Goal: Task Accomplishment & Management: Complete application form

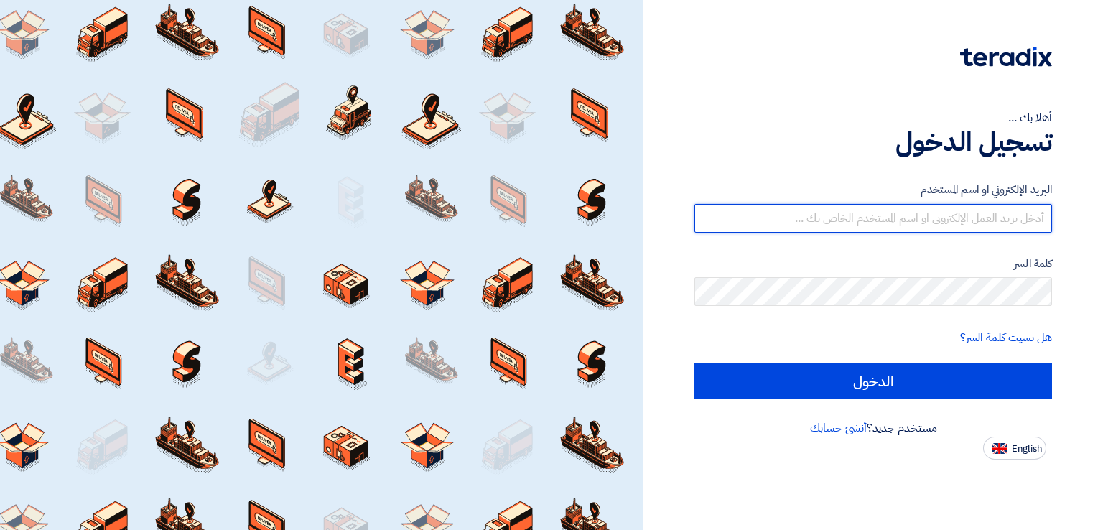
drag, startPoint x: 0, startPoint y: 0, endPoint x: 922, endPoint y: 216, distance: 946.9
click at [922, 216] on input "text" at bounding box center [873, 218] width 358 height 29
type input "[EMAIL_ADDRESS][DOMAIN_NAME]"
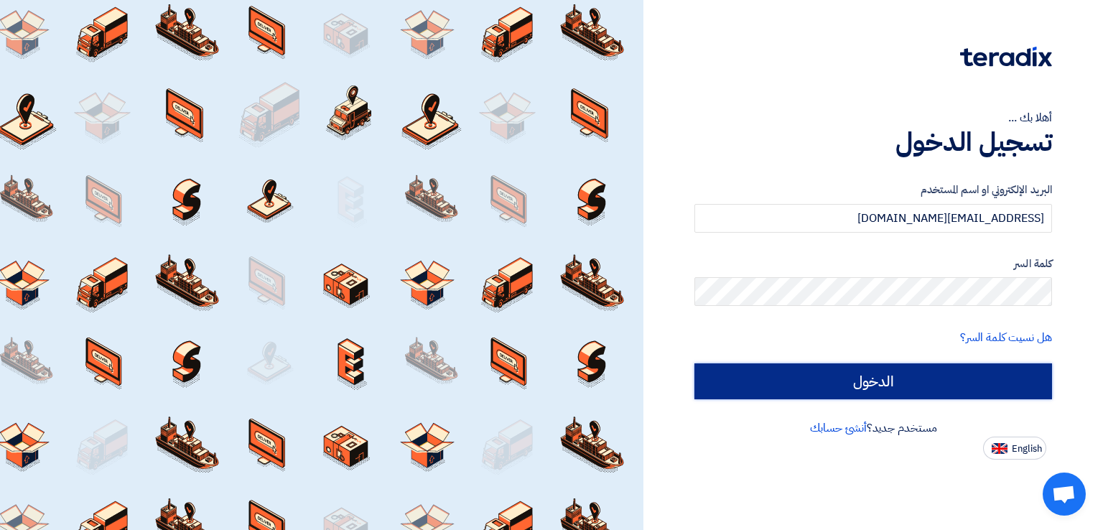
click at [885, 393] on input "الدخول" at bounding box center [873, 381] width 358 height 36
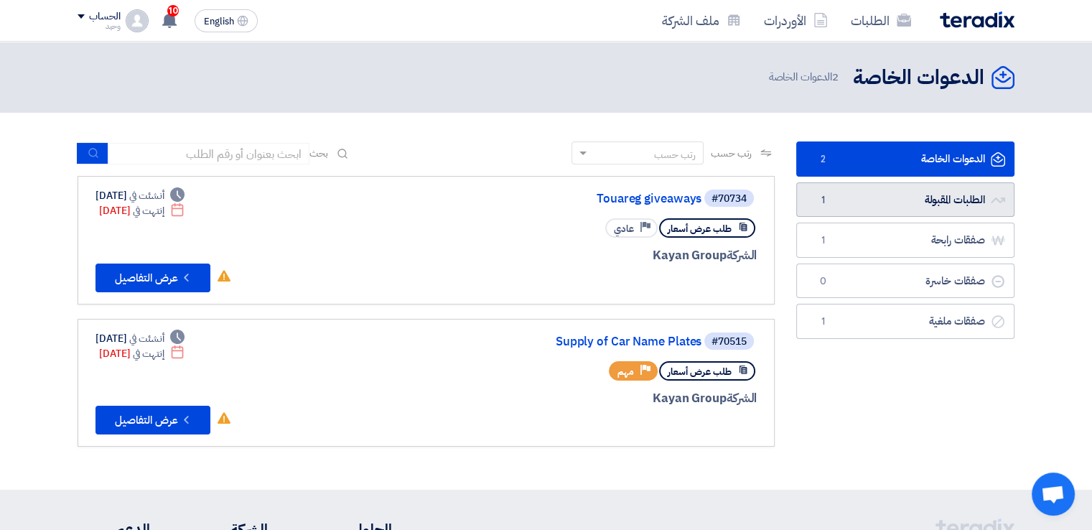
click at [898, 196] on link "الطلبات المقبولة الطلبات المقبولة 1" at bounding box center [905, 199] width 218 height 35
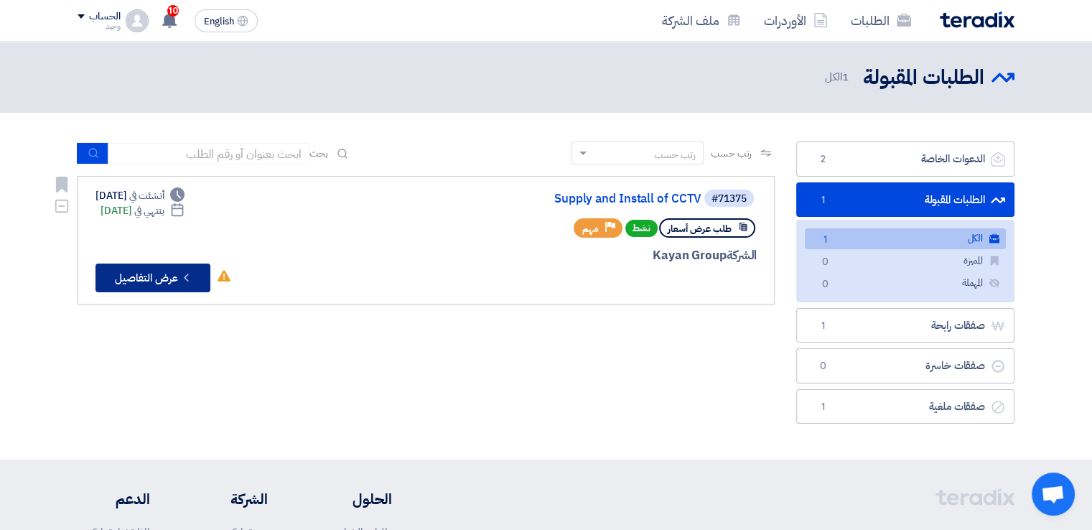
click at [138, 271] on button "Check details عرض التفاصيل" at bounding box center [152, 278] width 115 height 29
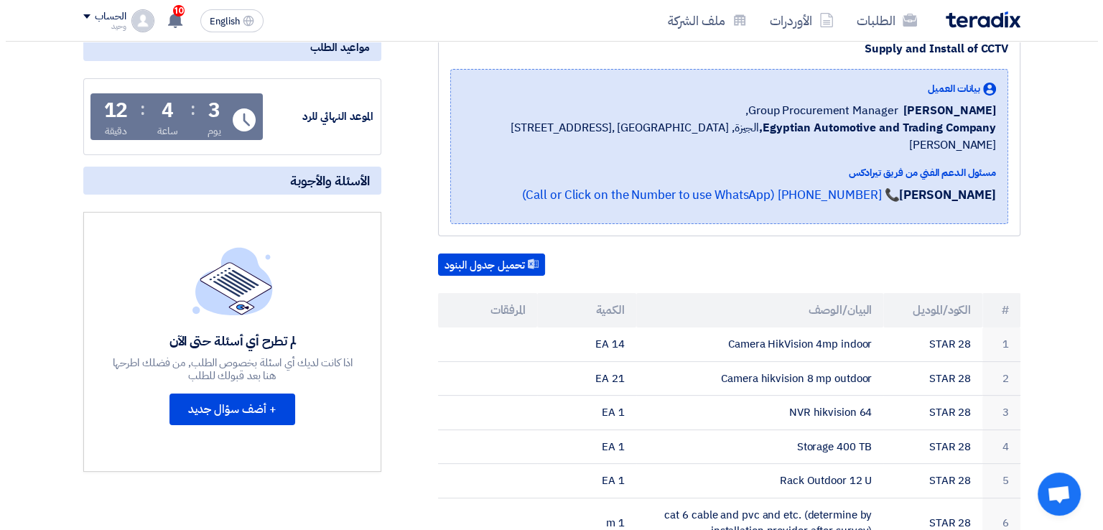
scroll to position [72, 0]
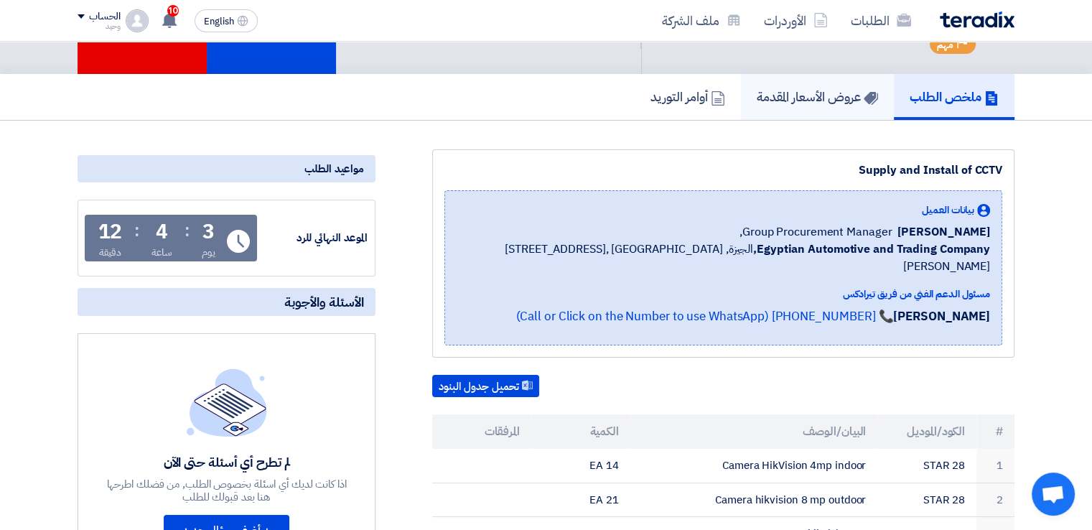
click at [808, 98] on h5 "عروض الأسعار المقدمة" at bounding box center [817, 96] width 121 height 17
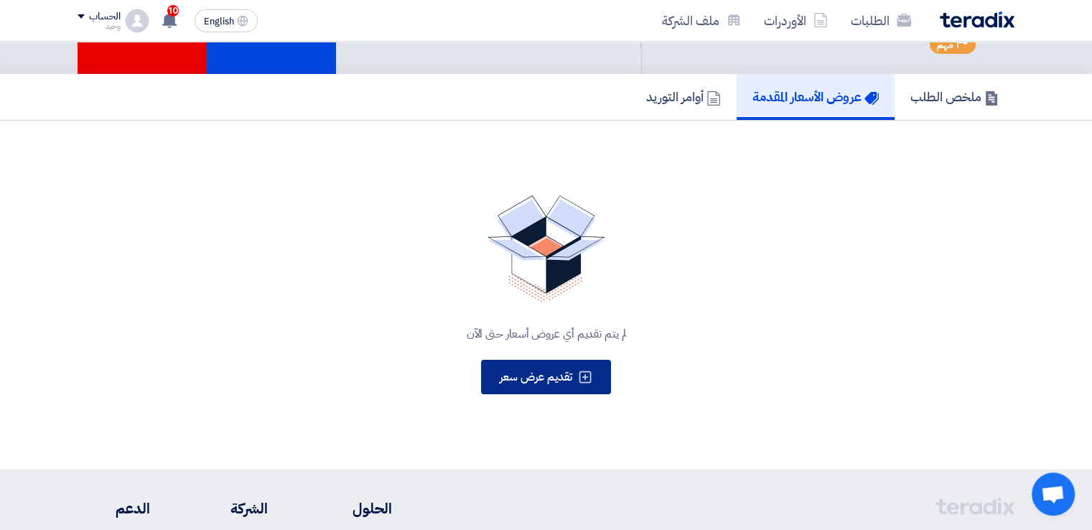
click at [536, 379] on span "تقديم عرض سعر" at bounding box center [536, 376] width 73 height 17
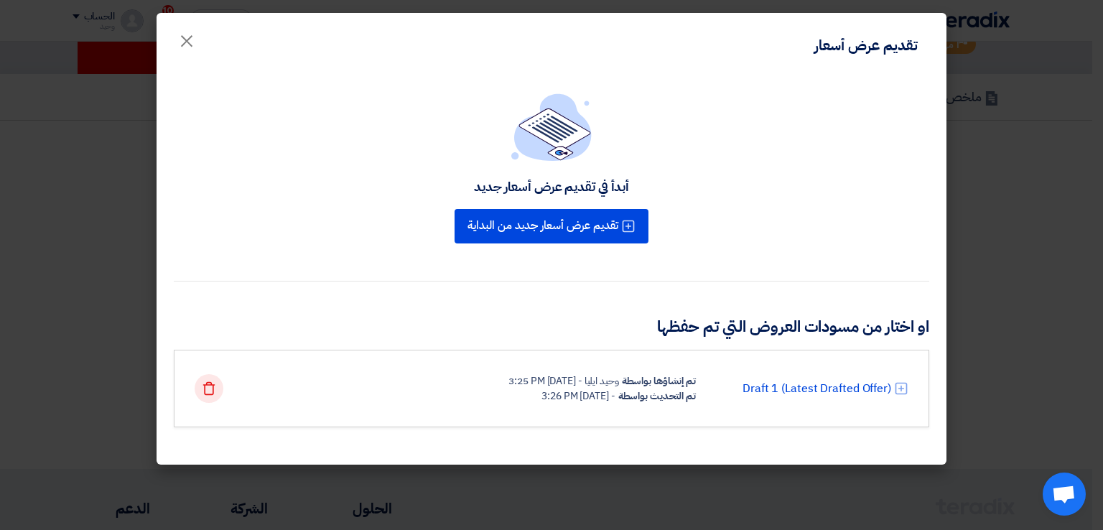
click at [213, 388] on use at bounding box center [209, 388] width 12 height 13
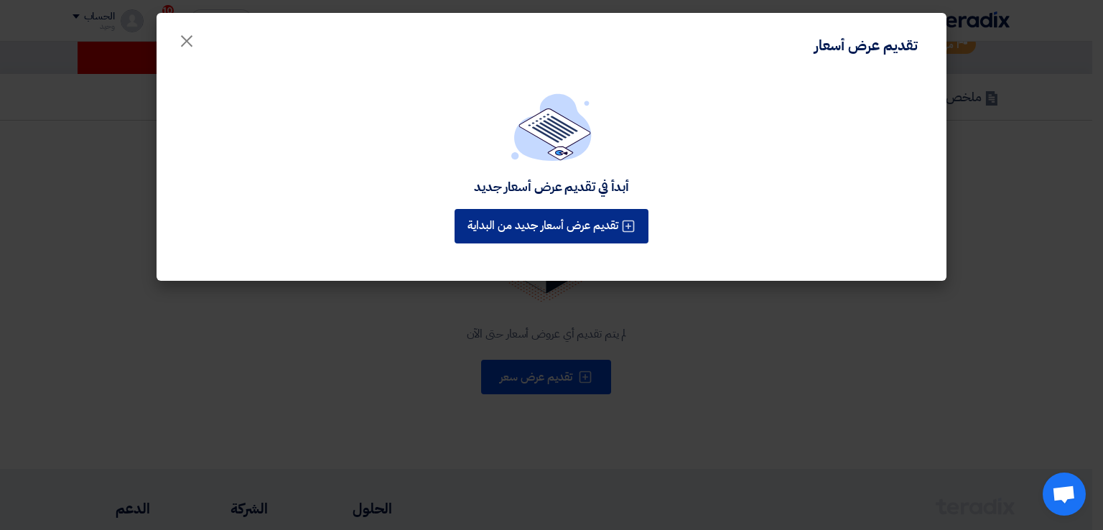
click at [561, 224] on button "تقديم عرض أسعار جديد من البداية" at bounding box center [551, 226] width 194 height 34
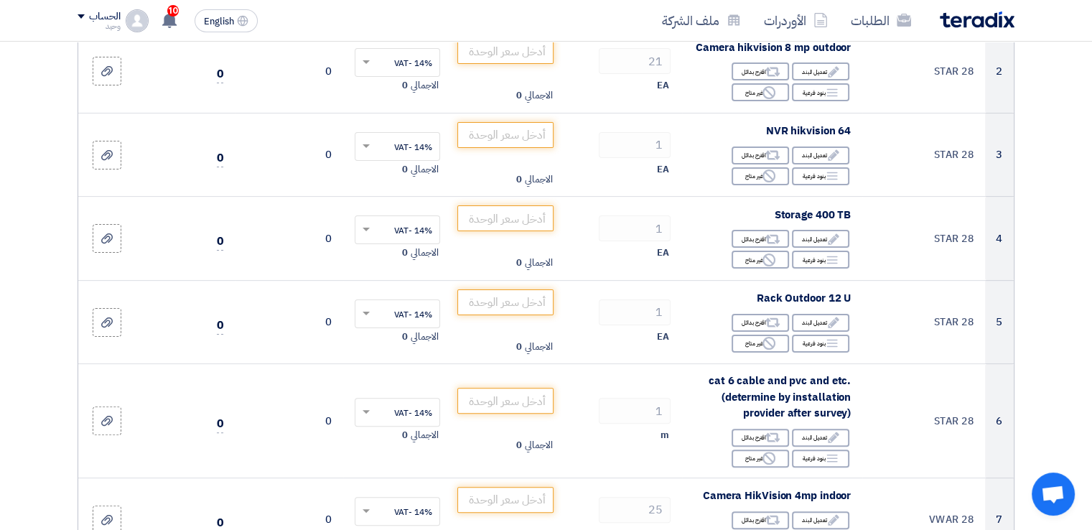
scroll to position [359, 0]
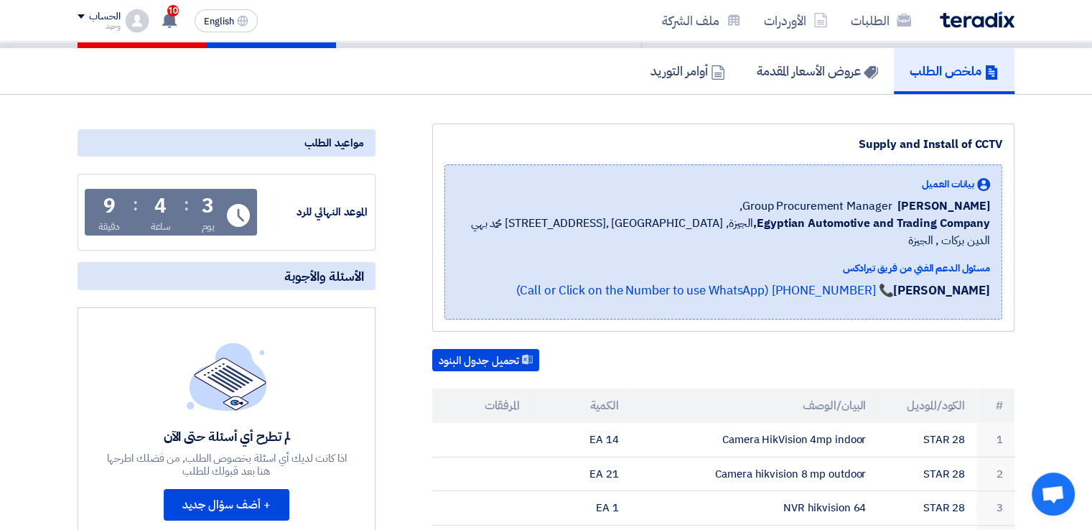
scroll to position [287, 0]
